Goal: Information Seeking & Learning: Learn about a topic

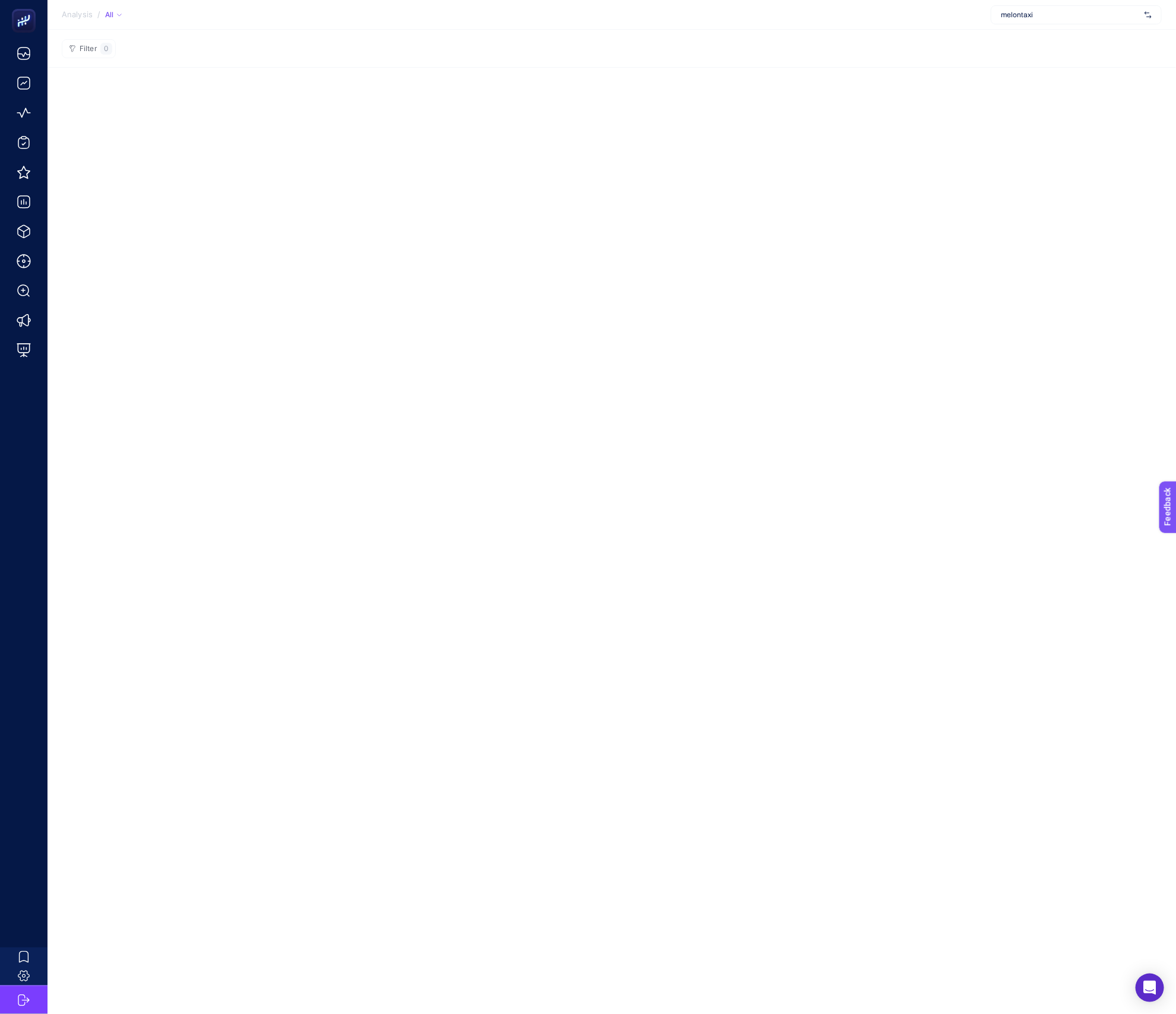
click at [1014, 24] on div "melontaxi" at bounding box center [1076, 14] width 171 height 19
click at [1024, 19] on input "text" at bounding box center [1070, 14] width 139 height 9
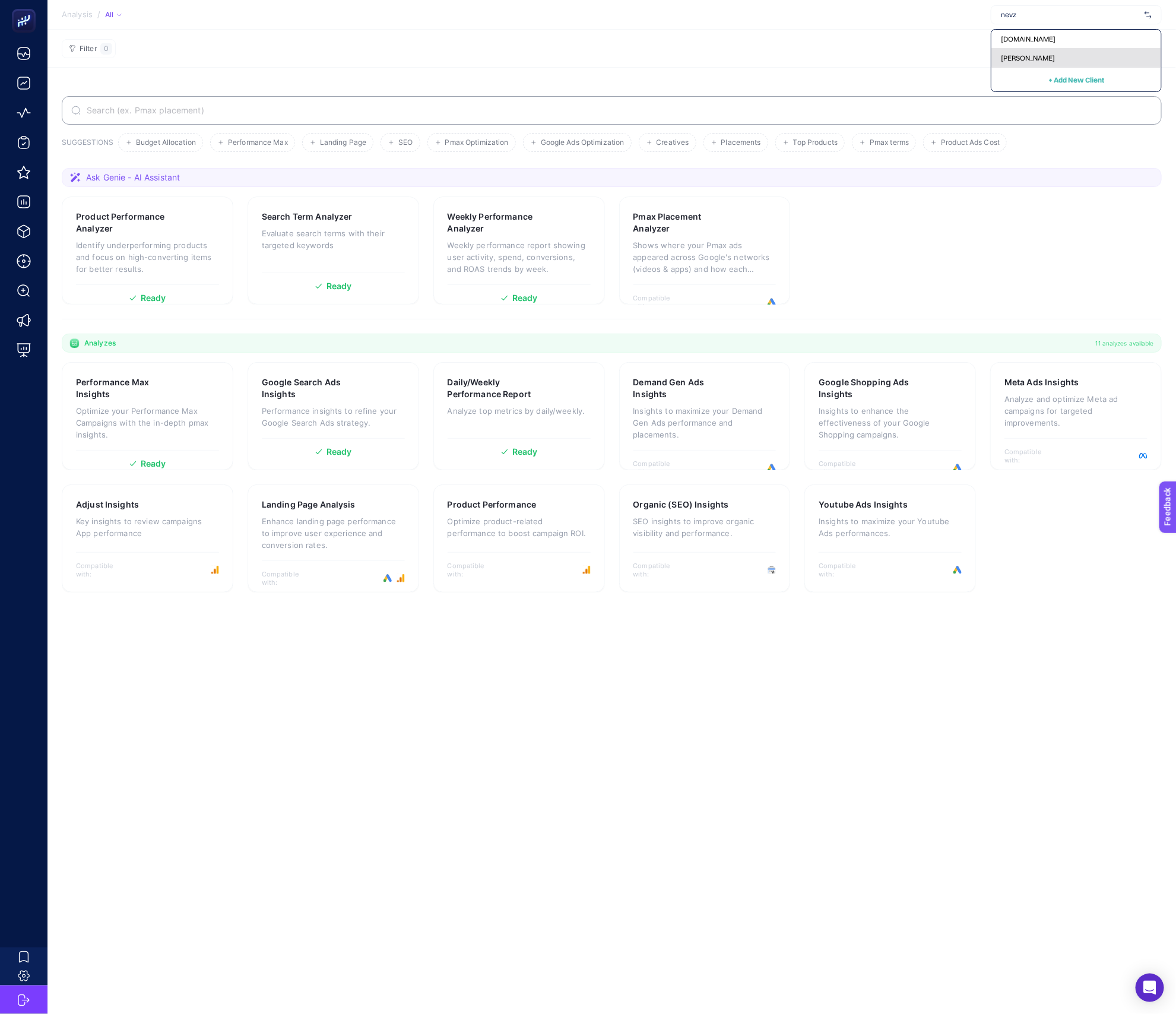
type input "nevz"
click at [1023, 51] on div "[PERSON_NAME]" at bounding box center [1076, 58] width 169 height 19
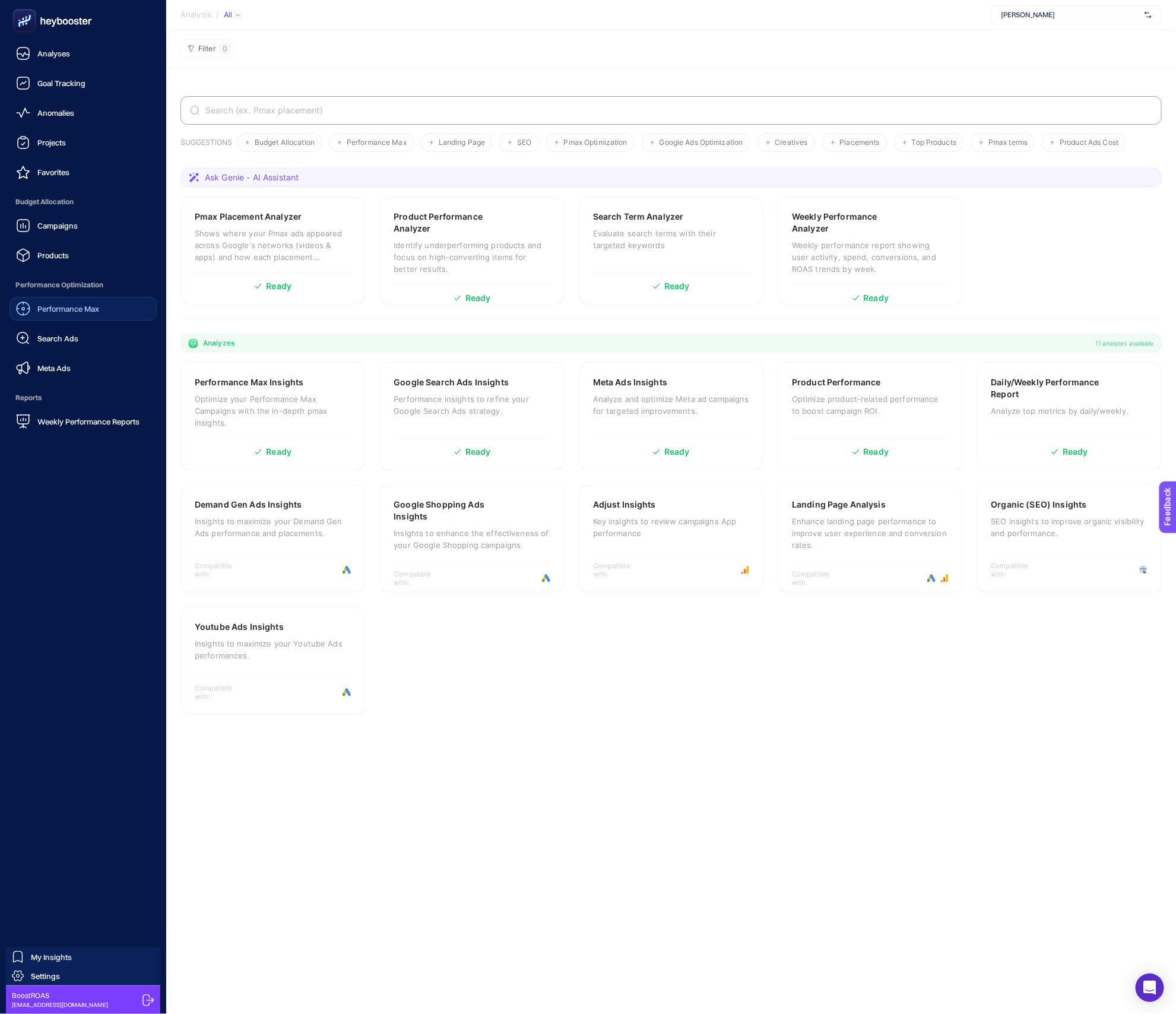
click at [95, 308] on span "Performance Max" at bounding box center [68, 308] width 61 height 9
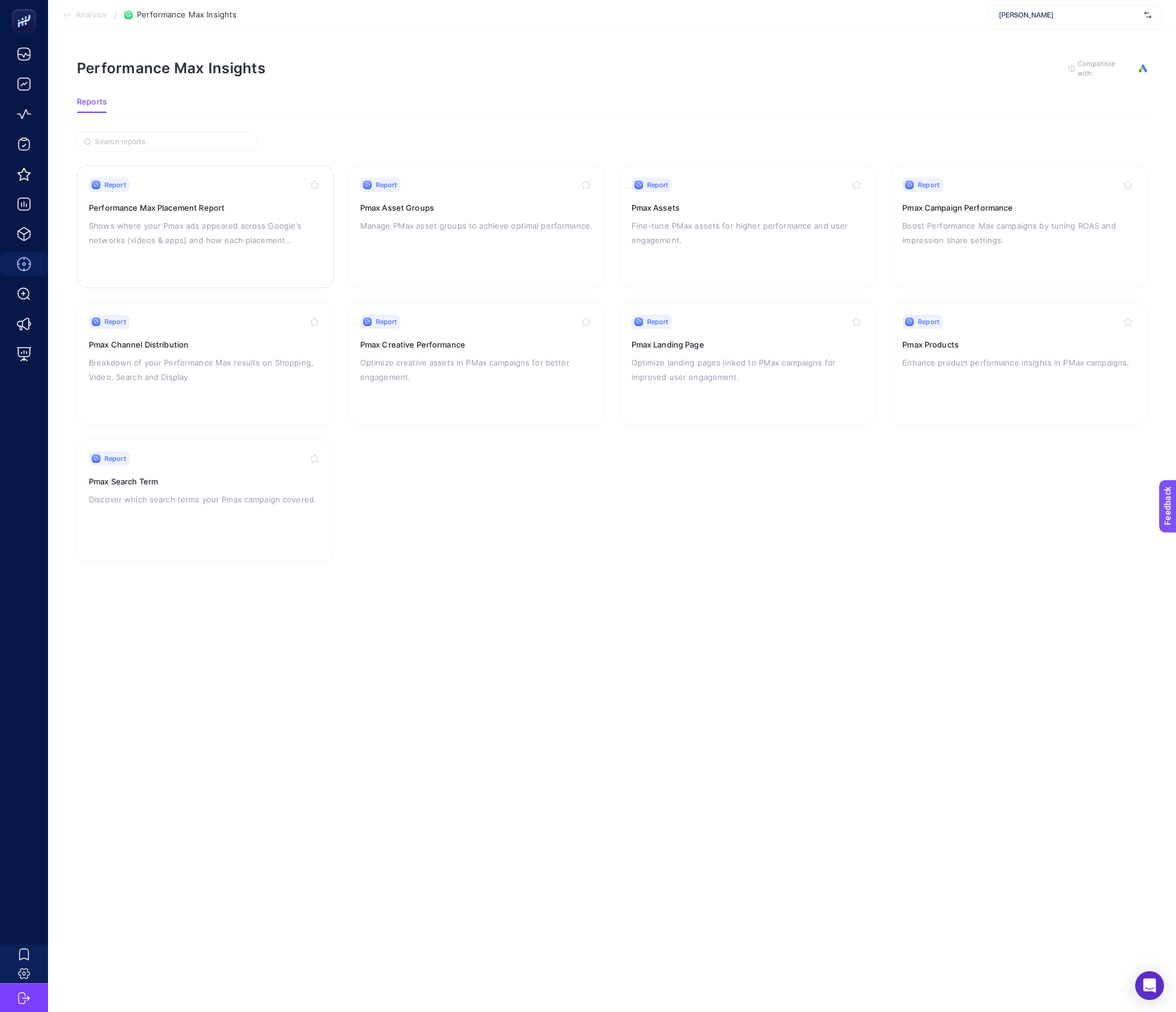
click at [233, 234] on p "Shows where your Pmax ads appeared across Google's networks (videos & apps) and…" at bounding box center [205, 233] width 233 height 29
click at [287, 369] on p "Breakdown of your Performance Max results on Shopping, Video, Search and Display" at bounding box center [205, 370] width 233 height 29
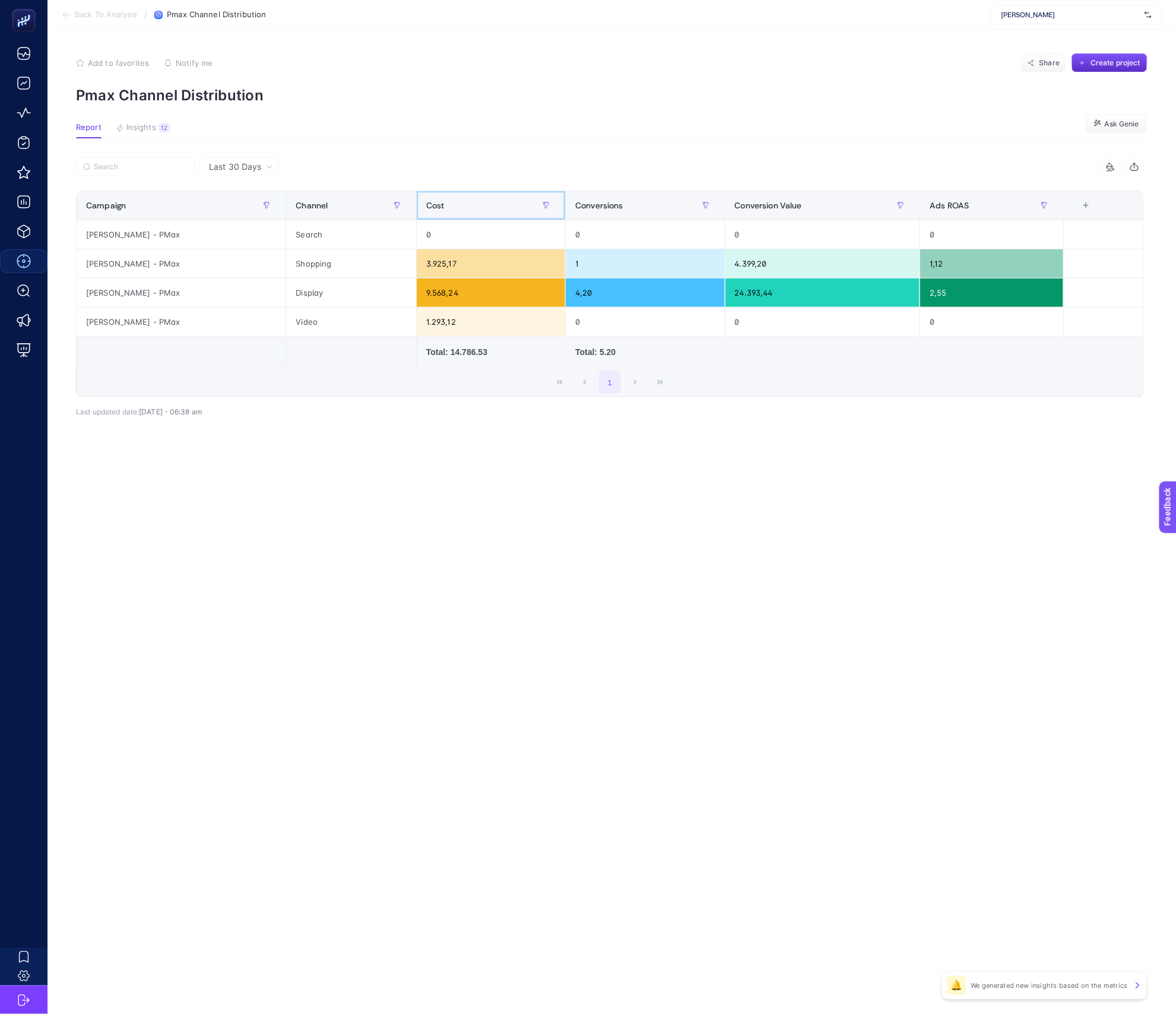
click at [454, 198] on div "Cost" at bounding box center [491, 205] width 130 height 19
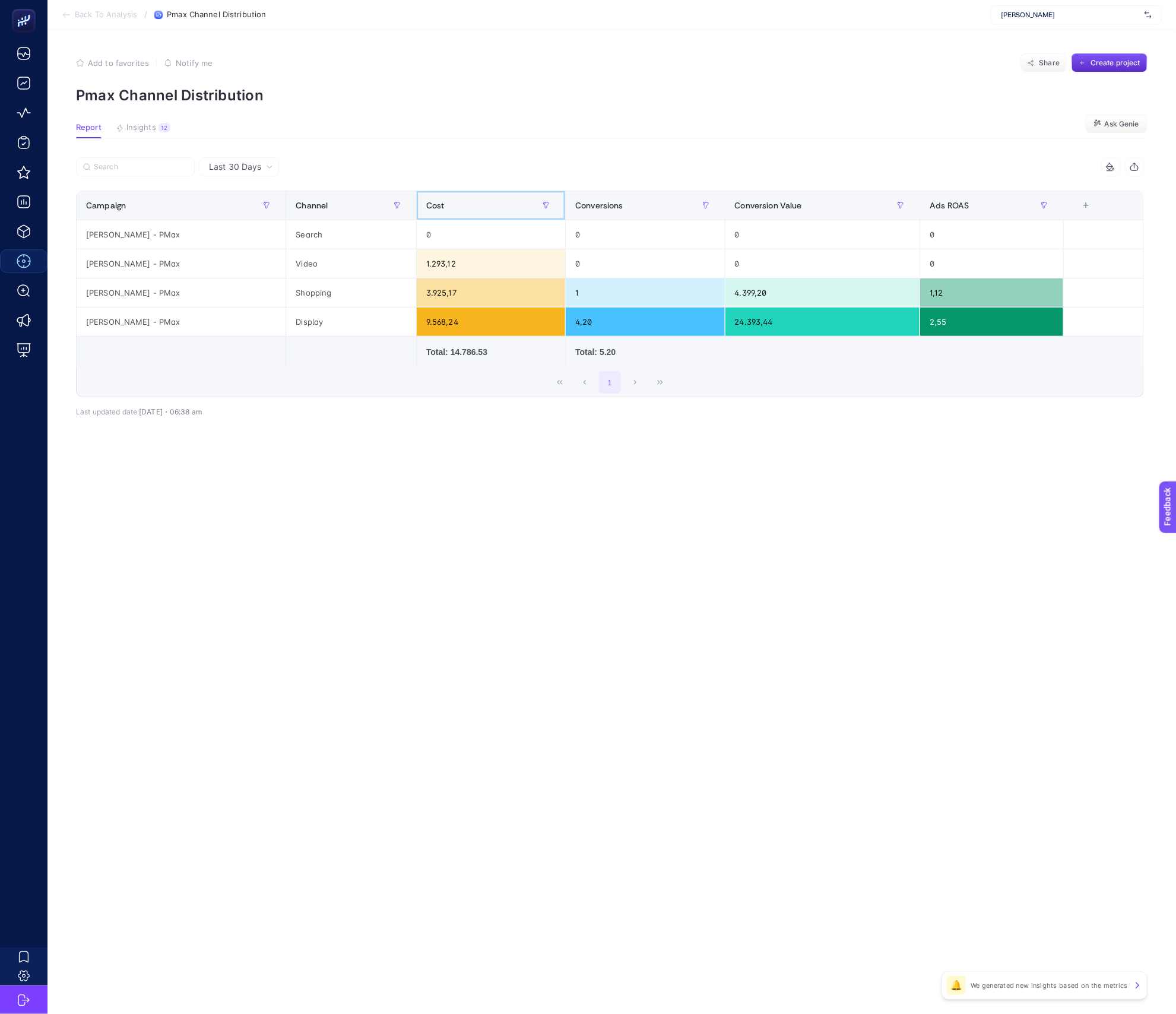
click at [450, 213] on div "Cost" at bounding box center [491, 205] width 130 height 19
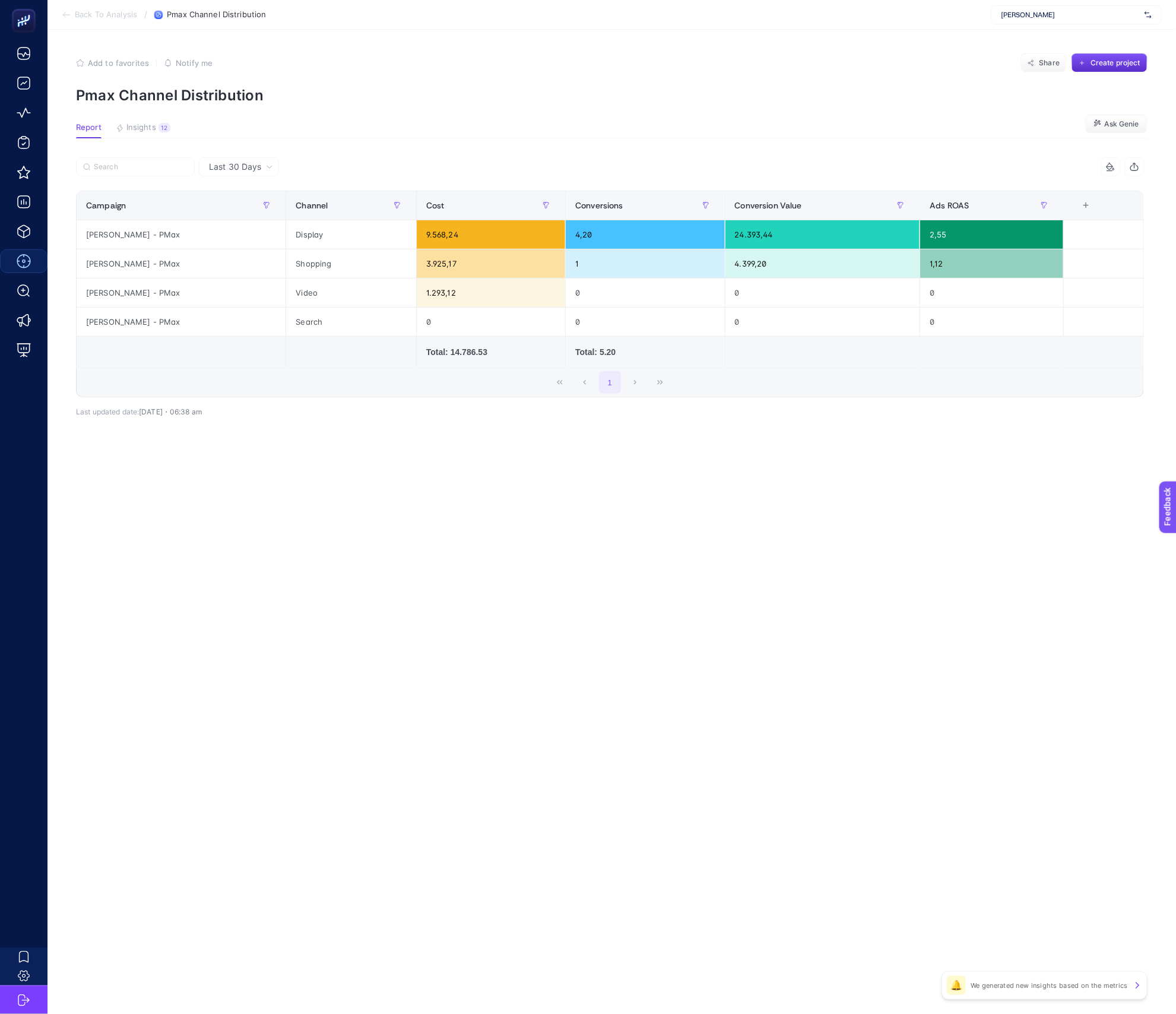
click at [241, 169] on span "Last 30 Days" at bounding box center [235, 167] width 52 height 12
click at [254, 213] on li "Last 7 Days" at bounding box center [239, 213] width 73 height 22
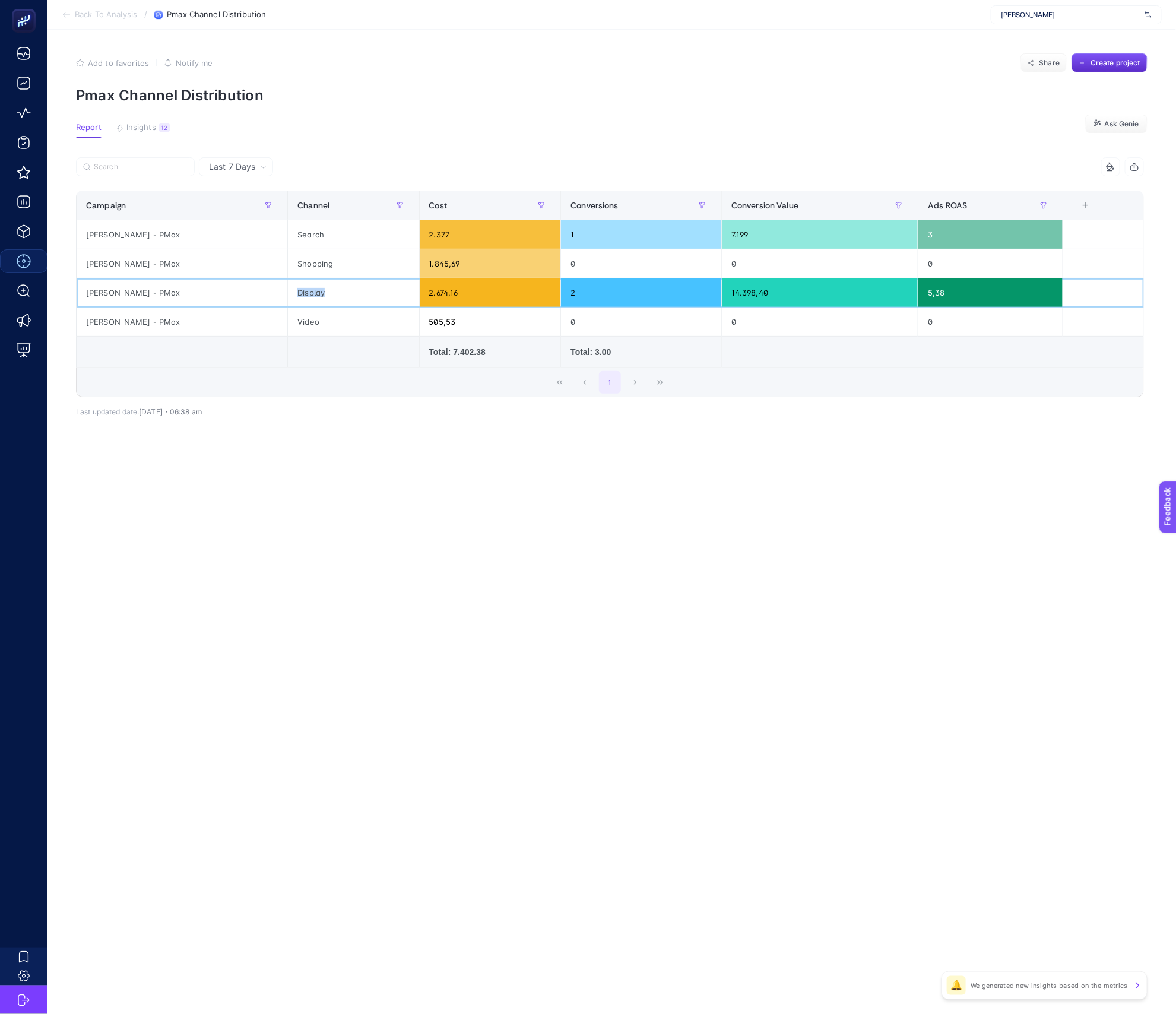
drag, startPoint x: 265, startPoint y: 290, endPoint x: 414, endPoint y: 284, distance: 149.1
click at [414, 284] on tr "[PERSON_NAME] - PMax Display 2.674,16 2 14.398,40 5,38" at bounding box center [610, 292] width 1067 height 29
click at [424, 290] on div "2.674,16" at bounding box center [490, 292] width 141 height 28
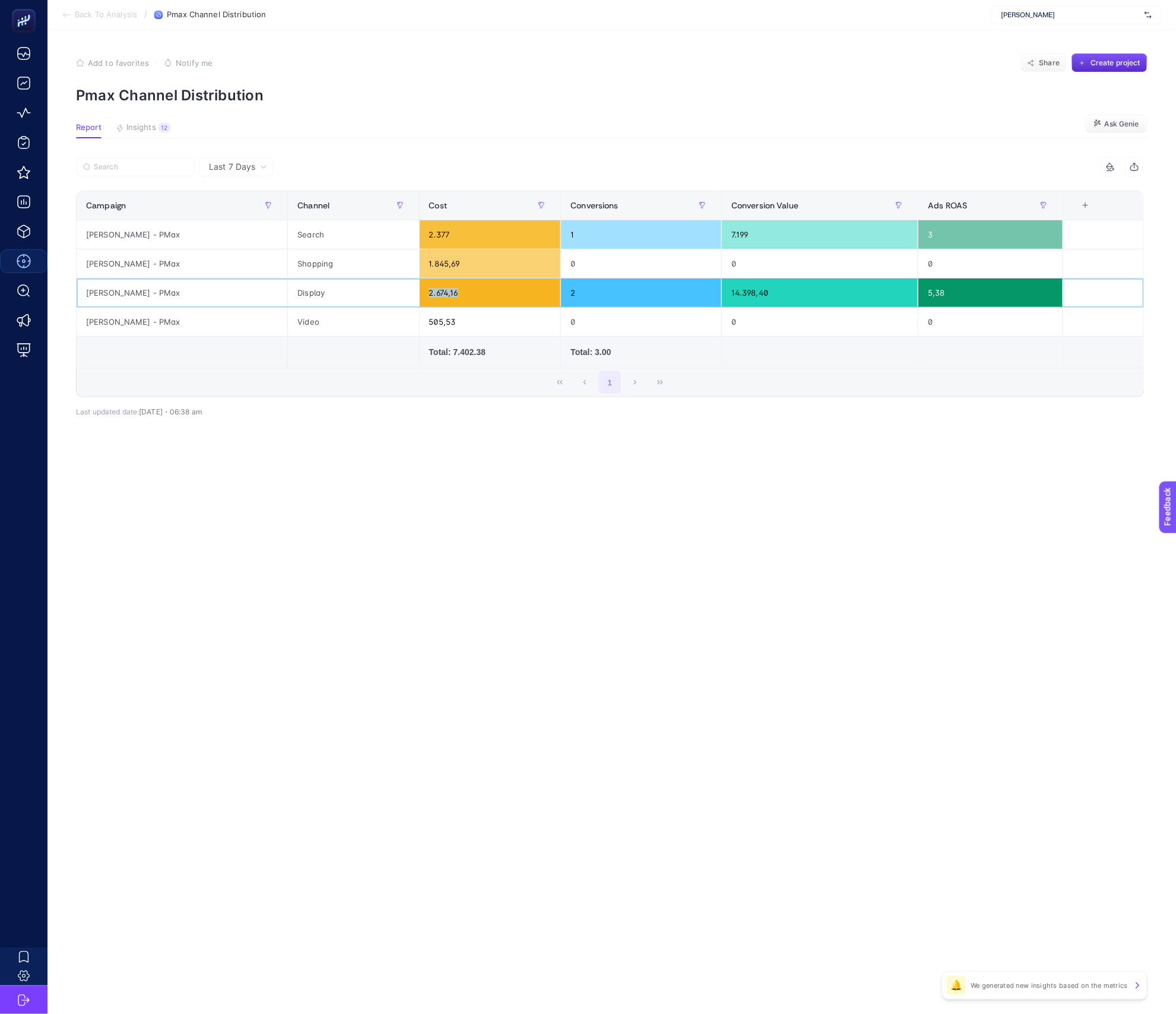
click at [424, 290] on div "2.674,16" at bounding box center [490, 292] width 141 height 28
click at [382, 394] on div "1" at bounding box center [610, 382] width 1066 height 28
drag, startPoint x: 386, startPoint y: 293, endPoint x: 576, endPoint y: 292, distance: 190.0
click at [575, 294] on tr "[PERSON_NAME] - PMax Display 2.674,16 2 14.398,40 5,38" at bounding box center [610, 292] width 1067 height 29
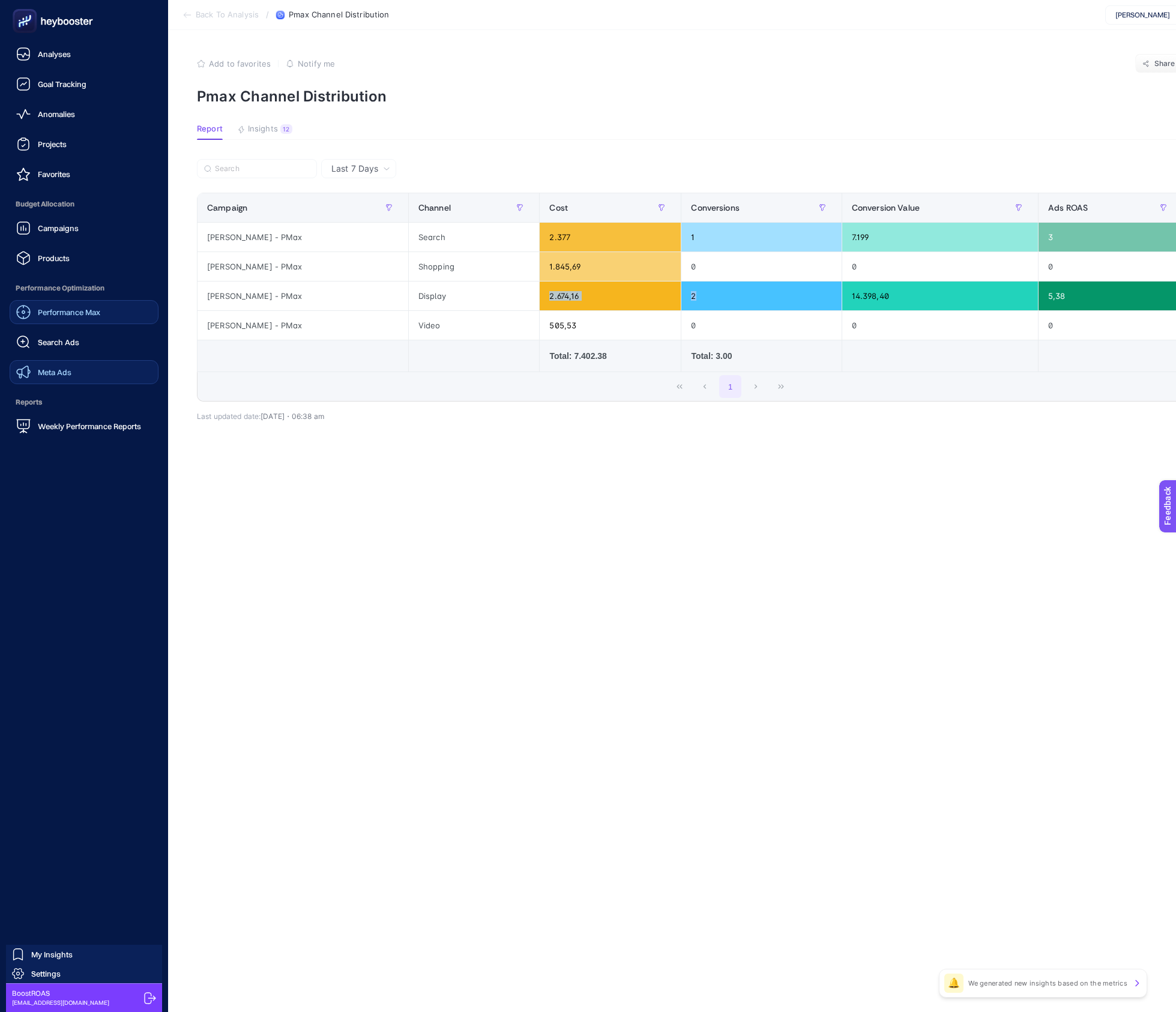
click at [85, 372] on link "Meta Ads" at bounding box center [83, 372] width 149 height 24
